Goal: Information Seeking & Learning: Find specific page/section

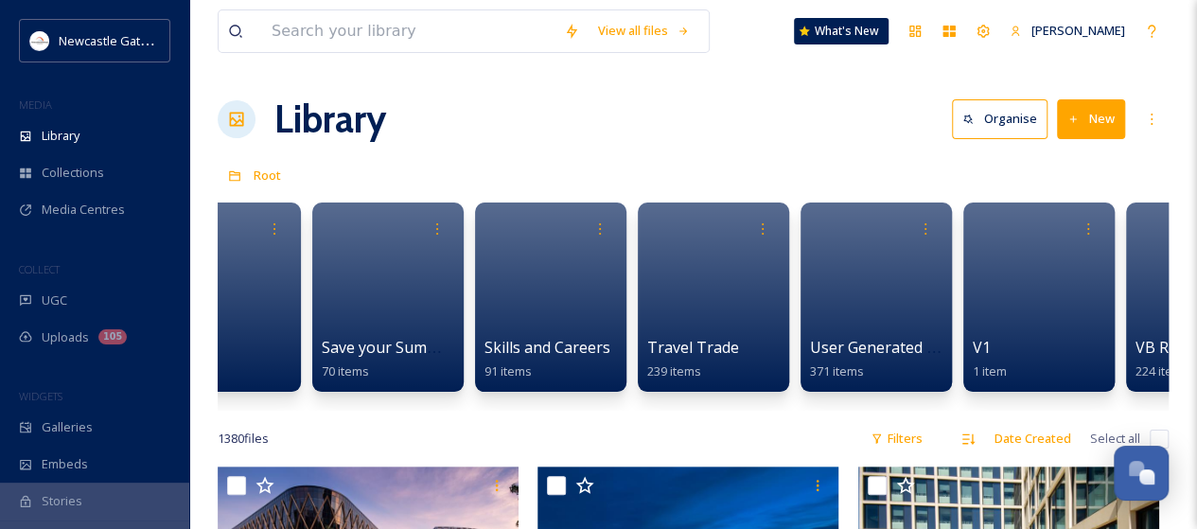
scroll to position [0, 4421]
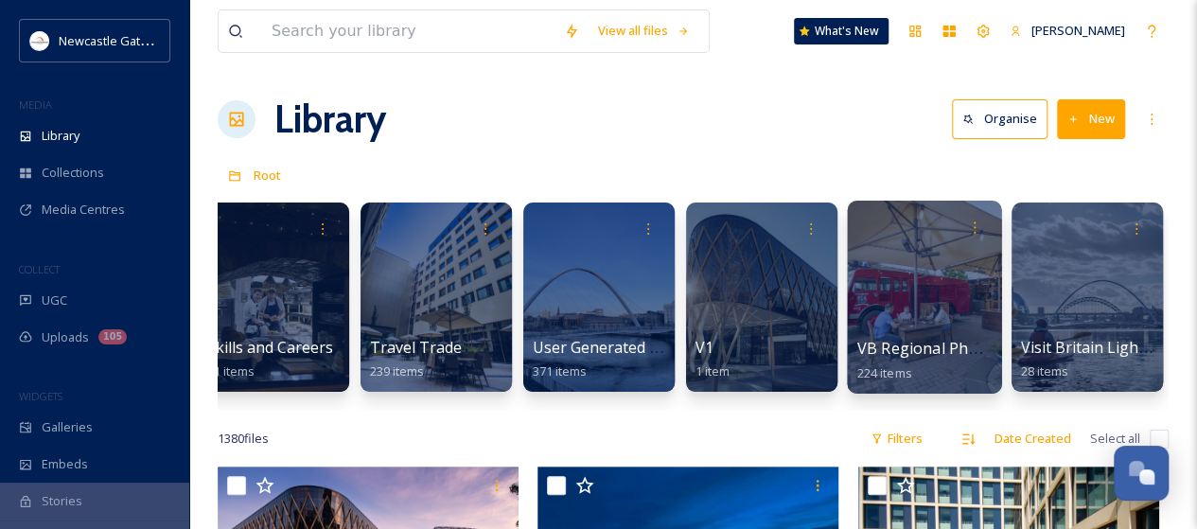
click at [897, 345] on span "VB Regional Photography 2024" at bounding box center [970, 348] width 227 height 21
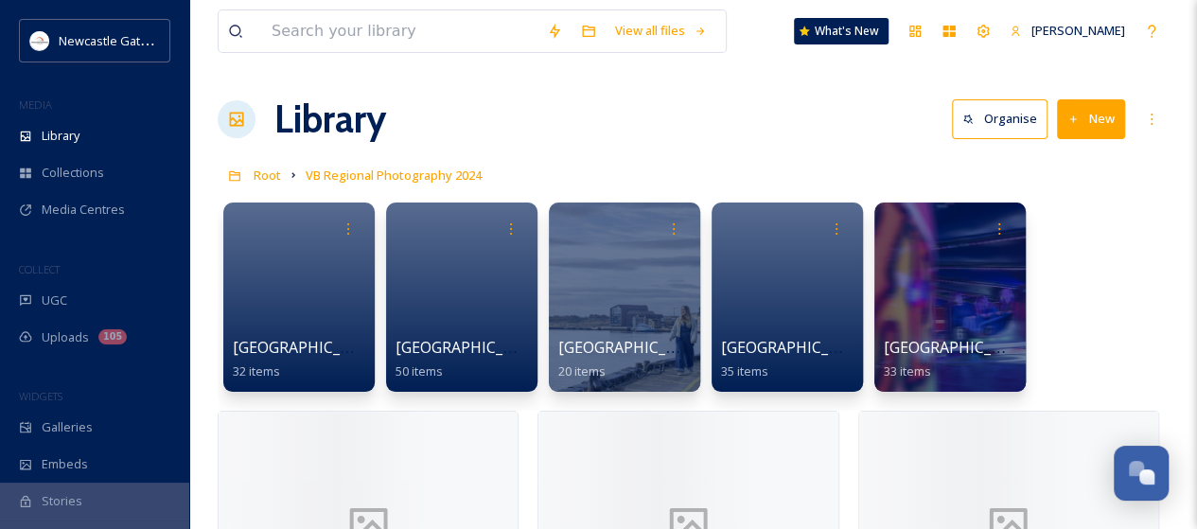
scroll to position [3527, 0]
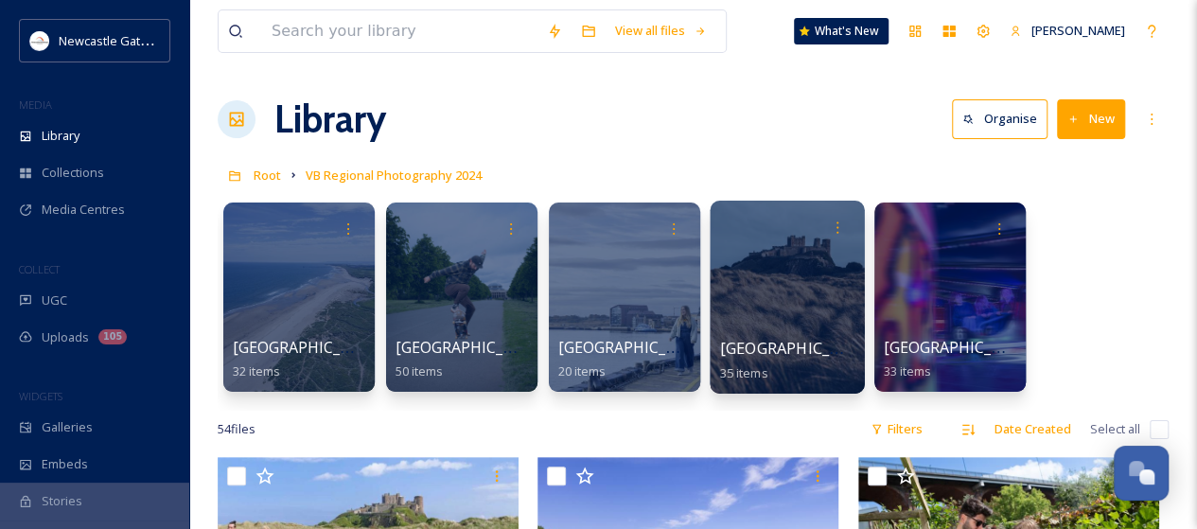
click at [801, 348] on span "[GEOGRAPHIC_DATA]" at bounding box center [797, 348] width 155 height 21
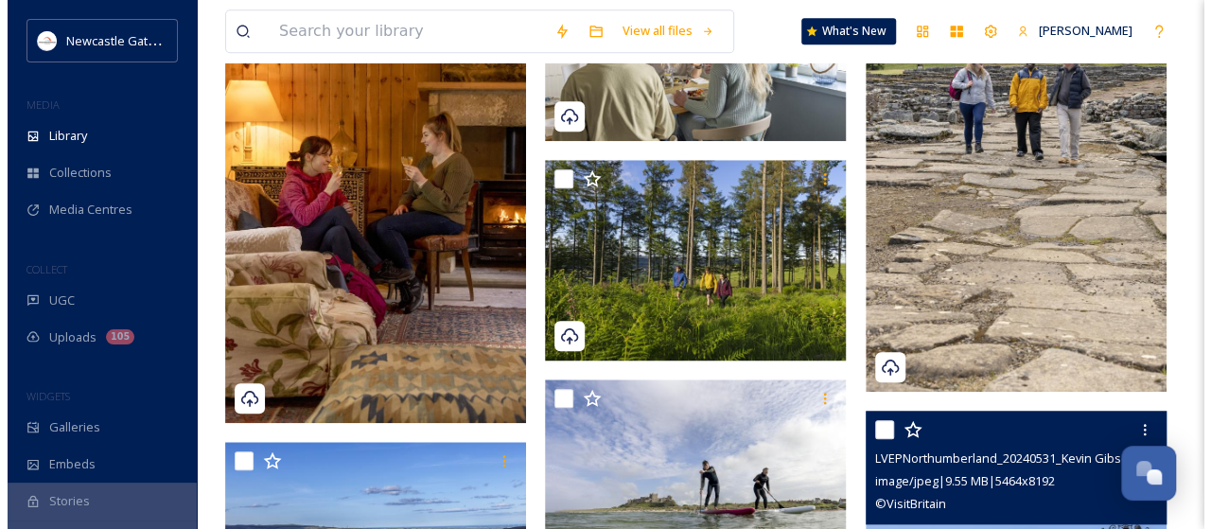
scroll to position [946, 0]
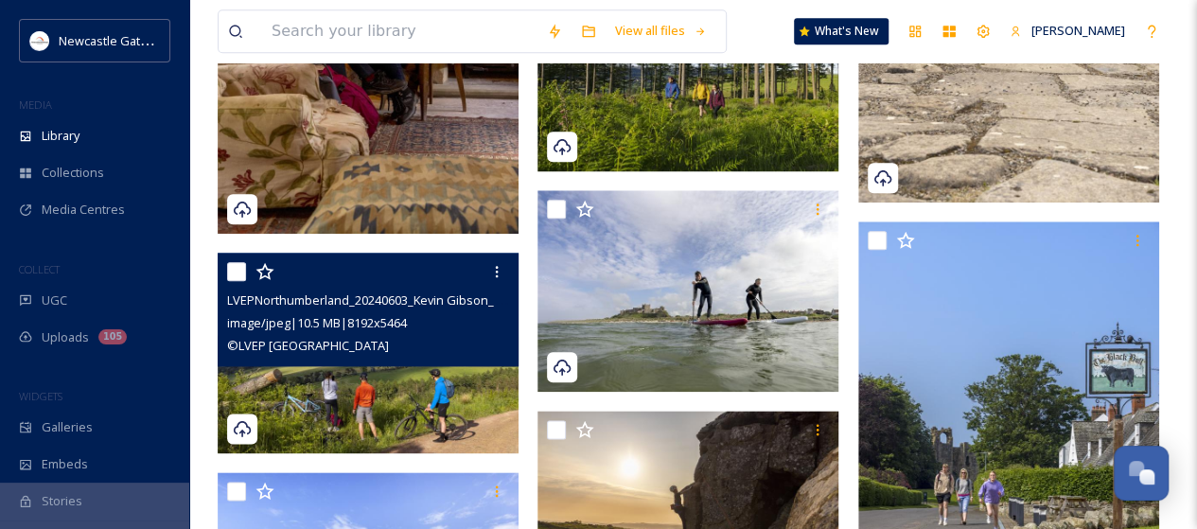
click at [343, 342] on span "© LVEP Northumberland" at bounding box center [308, 345] width 162 height 17
click at [367, 389] on img at bounding box center [368, 353] width 301 height 201
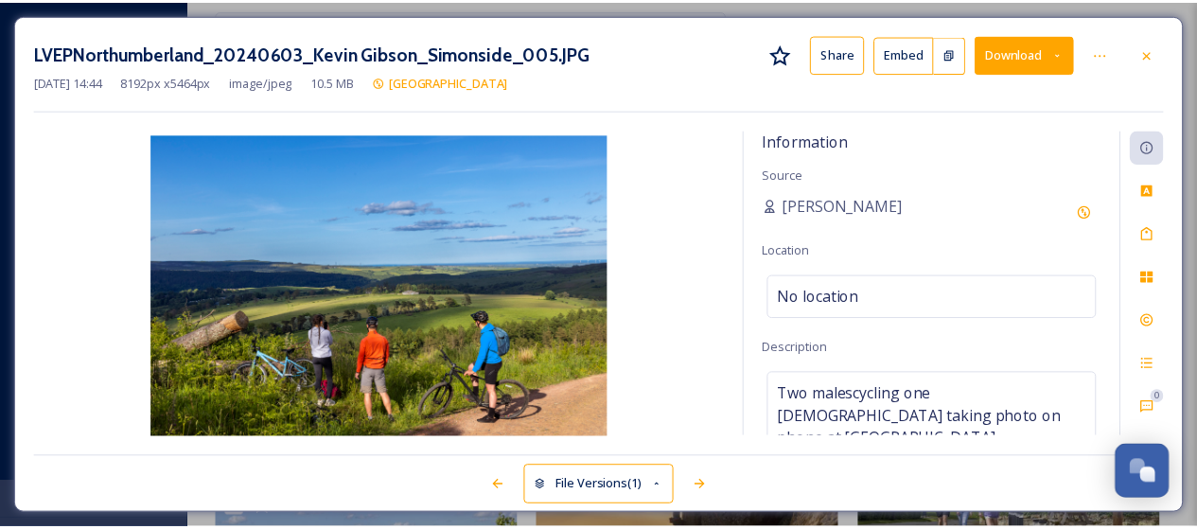
scroll to position [3526, 0]
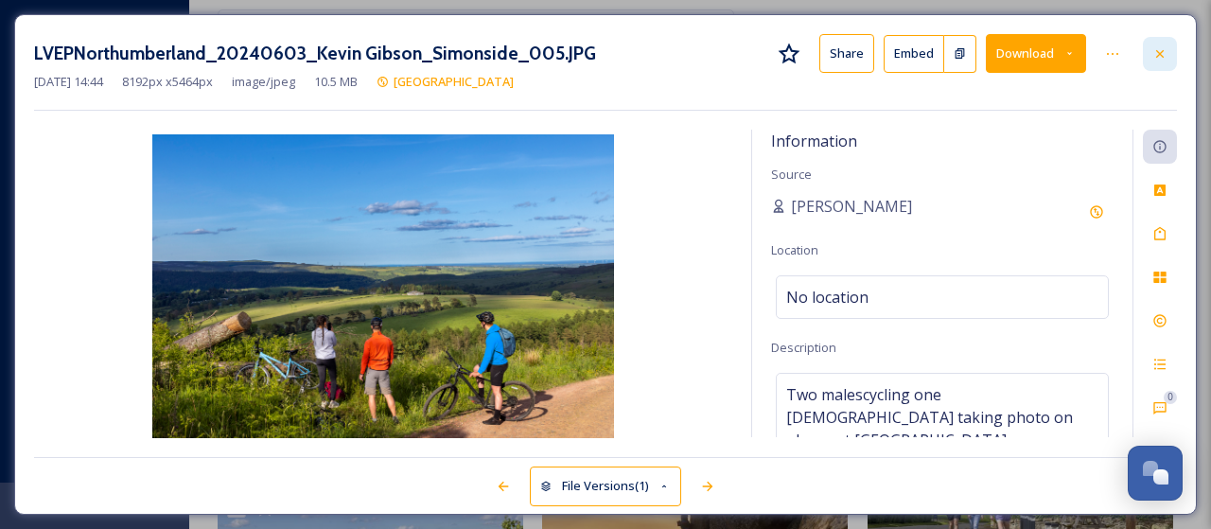
click at [1166, 59] on icon at bounding box center [1160, 53] width 15 height 15
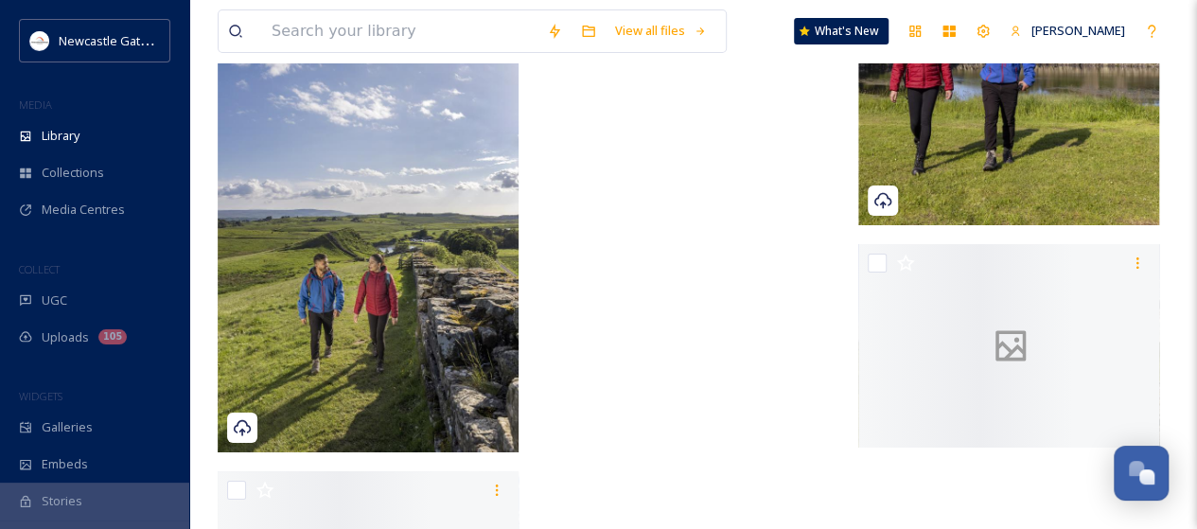
scroll to position [3597, 0]
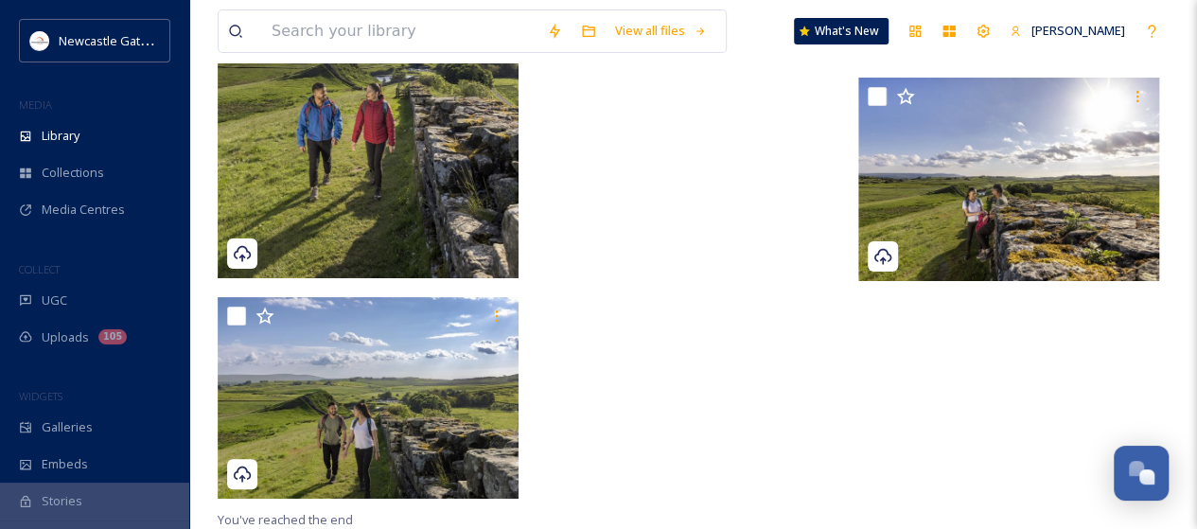
click at [361, 165] on img at bounding box center [368, 53] width 301 height 451
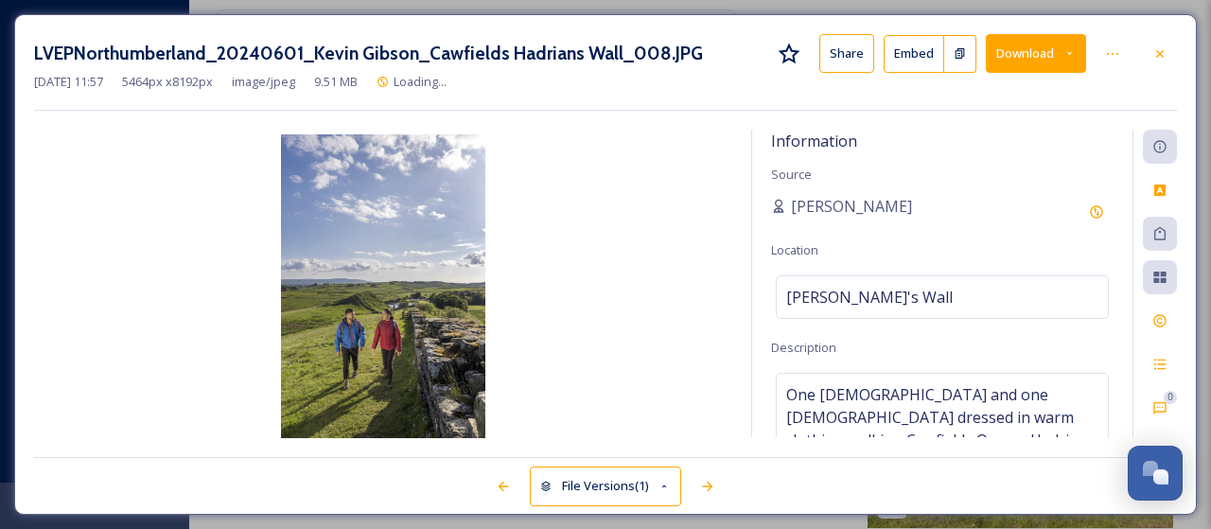
scroll to position [3208, 0]
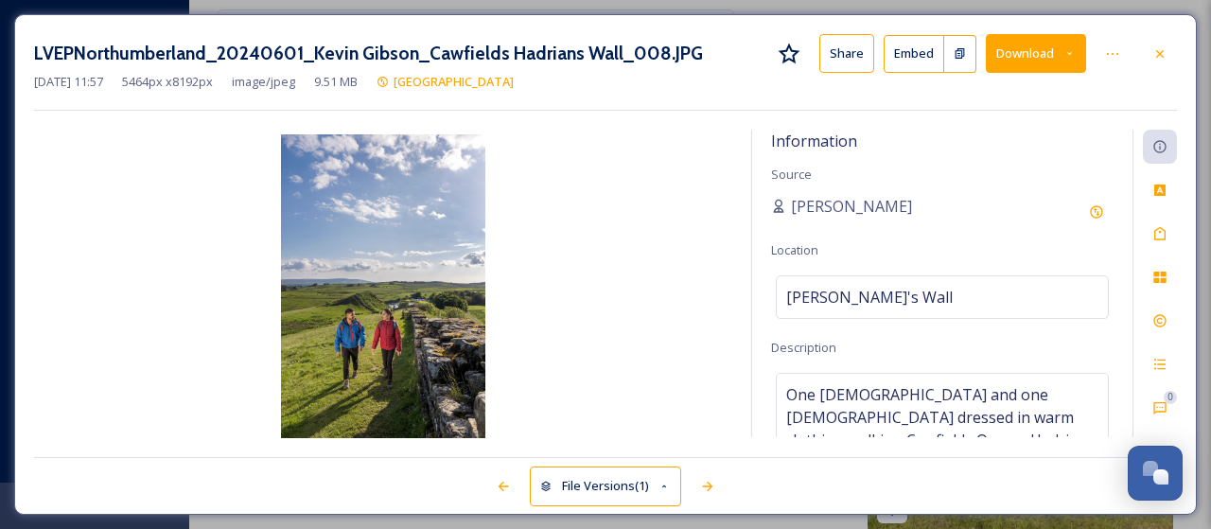
click at [1163, 44] on div at bounding box center [1160, 54] width 34 height 34
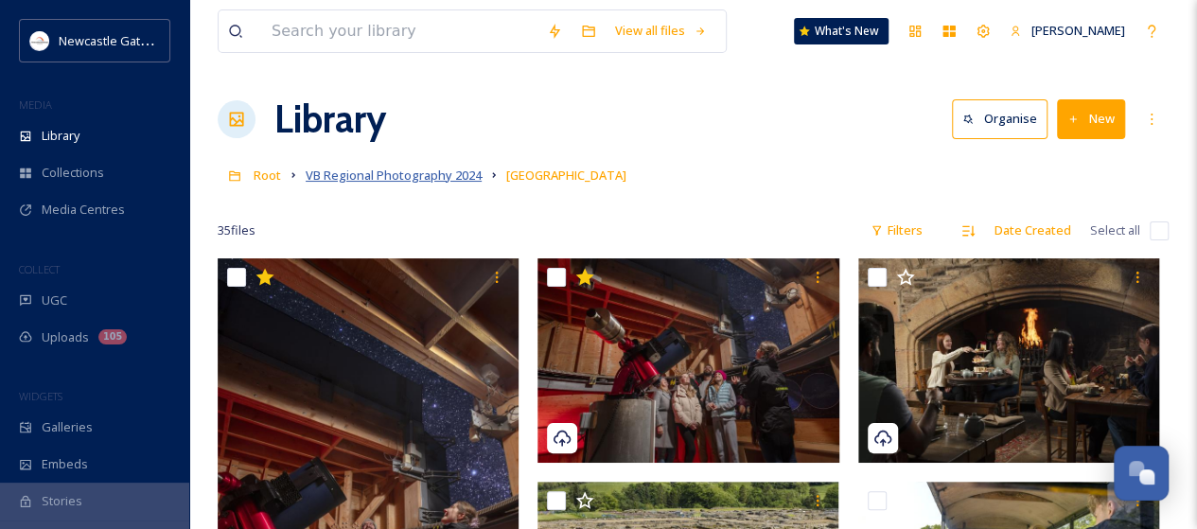
click at [380, 173] on span "VB Regional Photography 2024" at bounding box center [394, 175] width 176 height 17
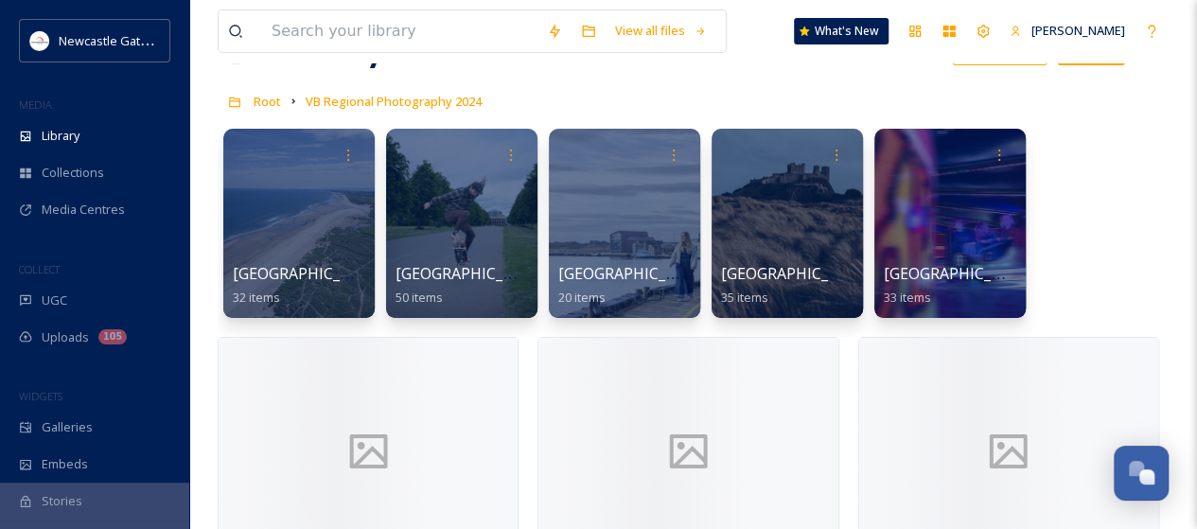
scroll to position [166, 0]
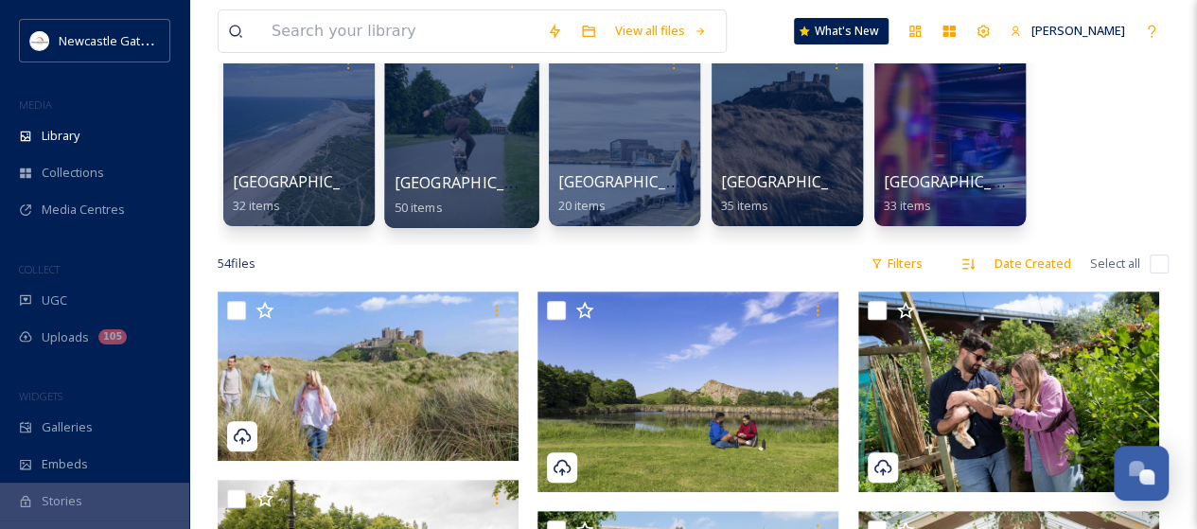
click at [477, 179] on span "[GEOGRAPHIC_DATA]/[GEOGRAPHIC_DATA]" at bounding box center [553, 182] width 317 height 21
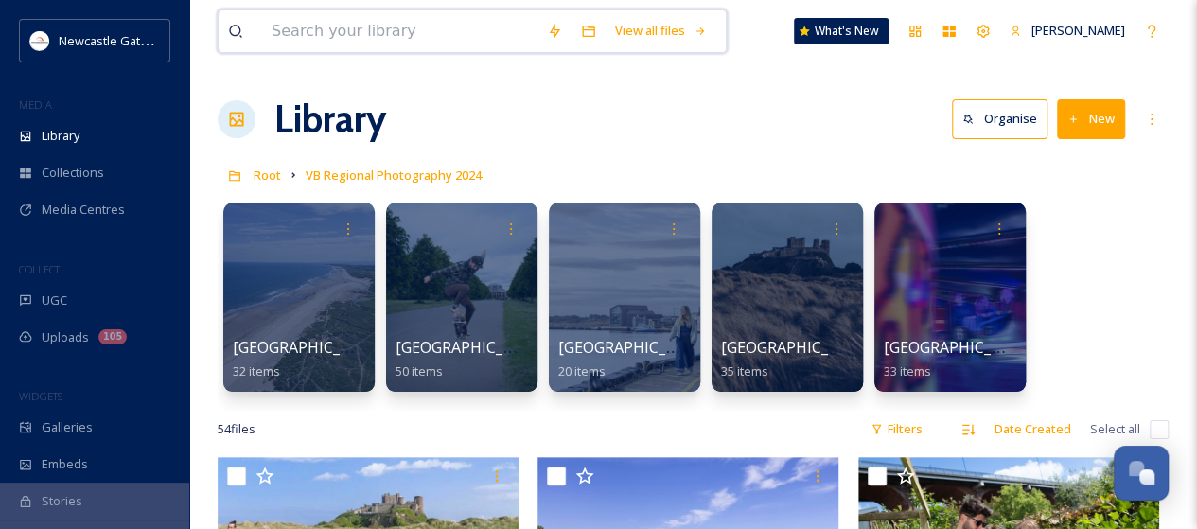
click at [345, 37] on input at bounding box center [399, 31] width 275 height 42
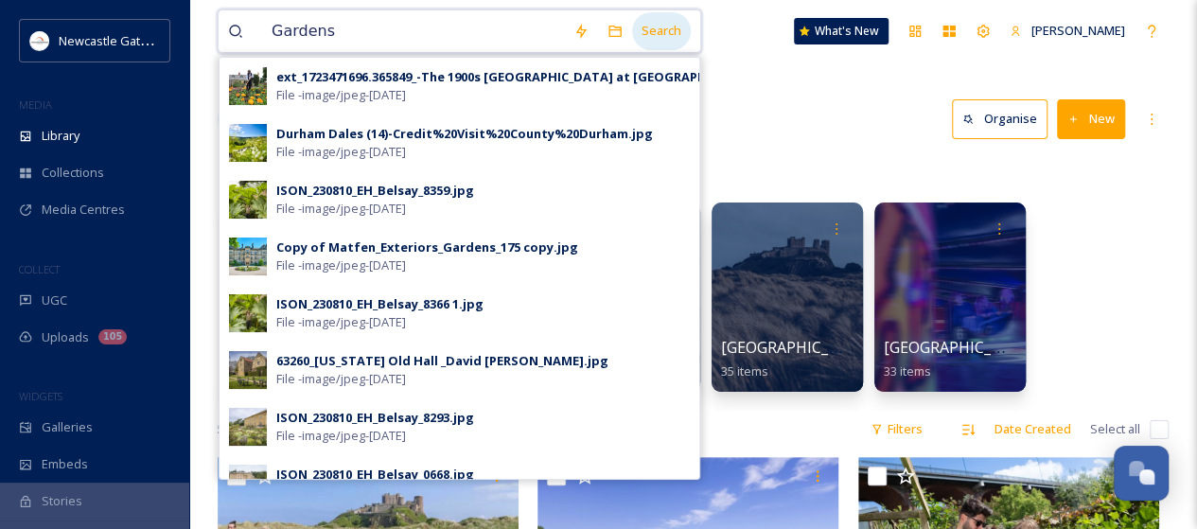
type input "Gardens"
click at [668, 28] on div "Search" at bounding box center [661, 30] width 59 height 37
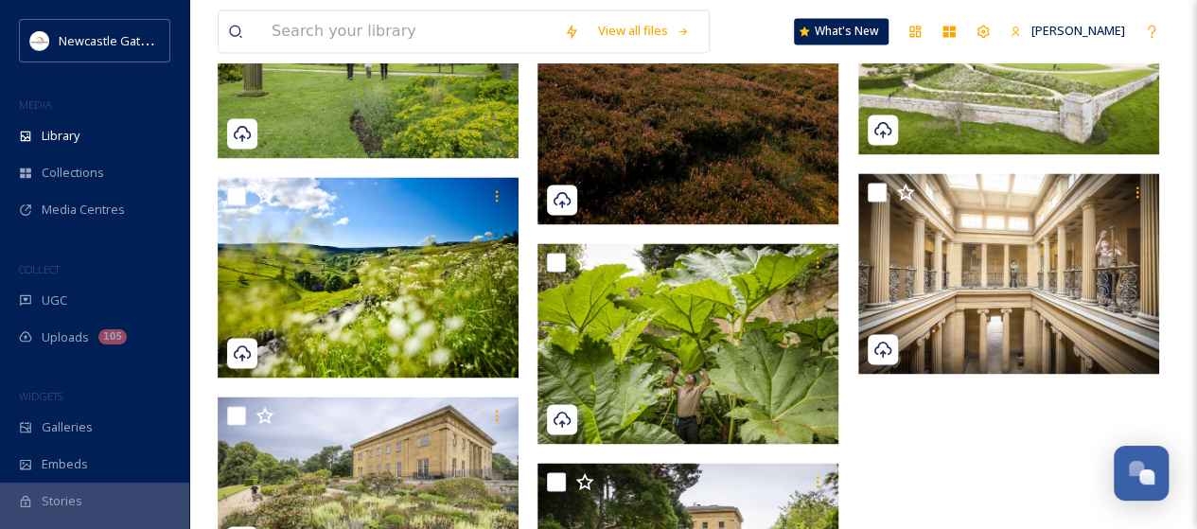
scroll to position [1230, 0]
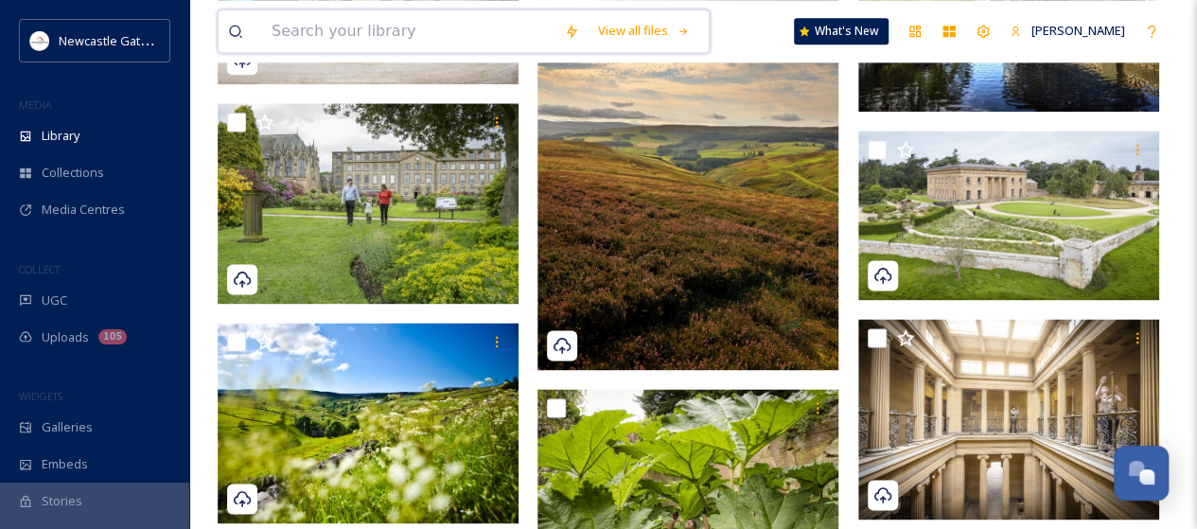
click at [341, 25] on input at bounding box center [408, 31] width 292 height 42
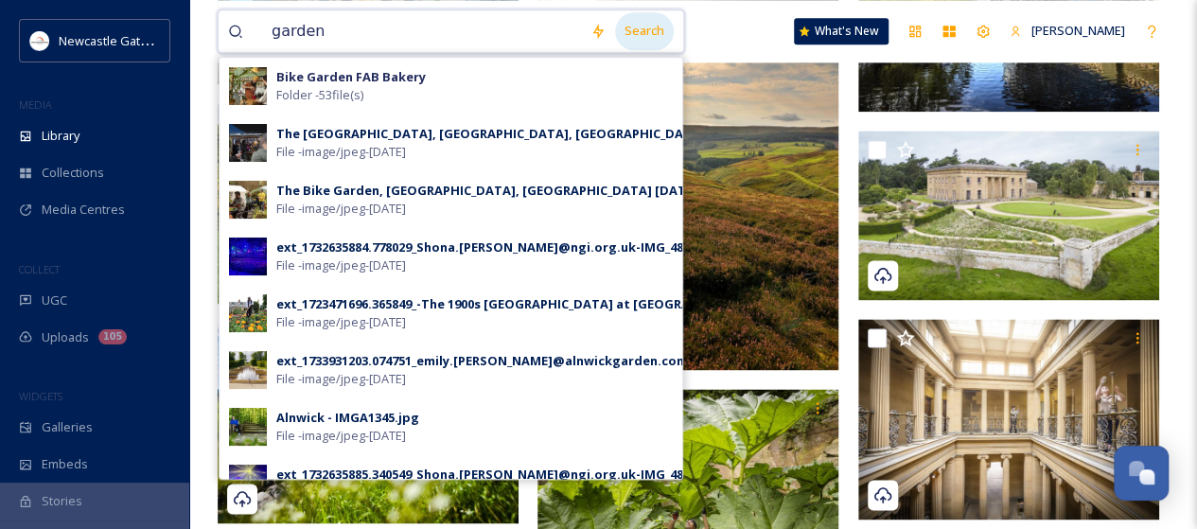
type input "garden"
click at [627, 27] on div "Search" at bounding box center [644, 30] width 59 height 37
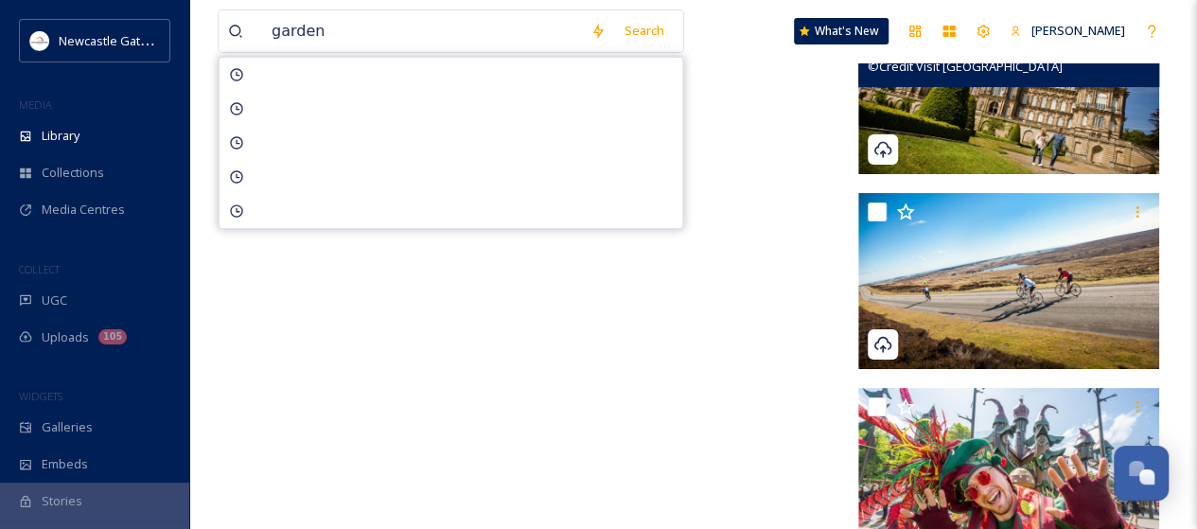
scroll to position [10763, 0]
